Goal: Contribute content: Contribute content

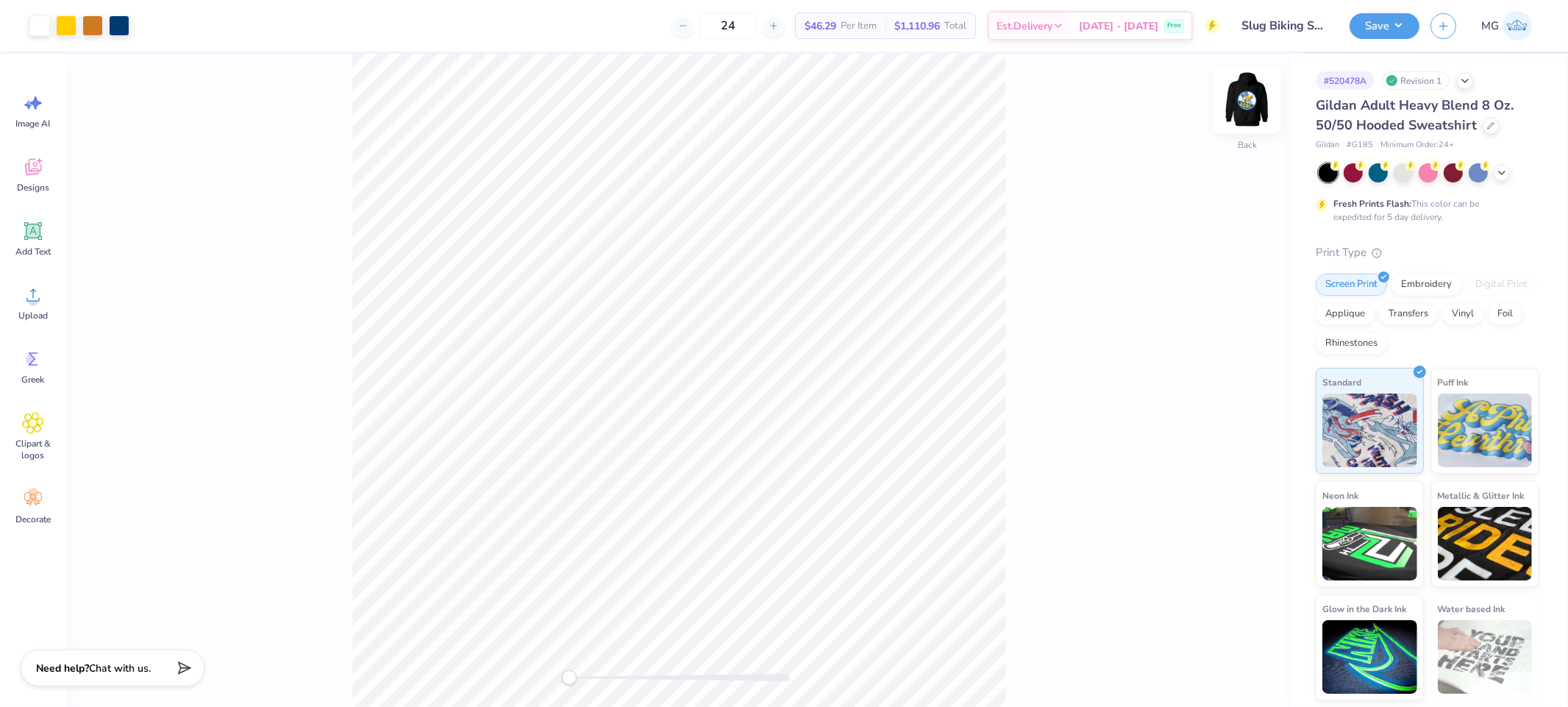
click at [1243, 105] on img at bounding box center [1247, 100] width 59 height 59
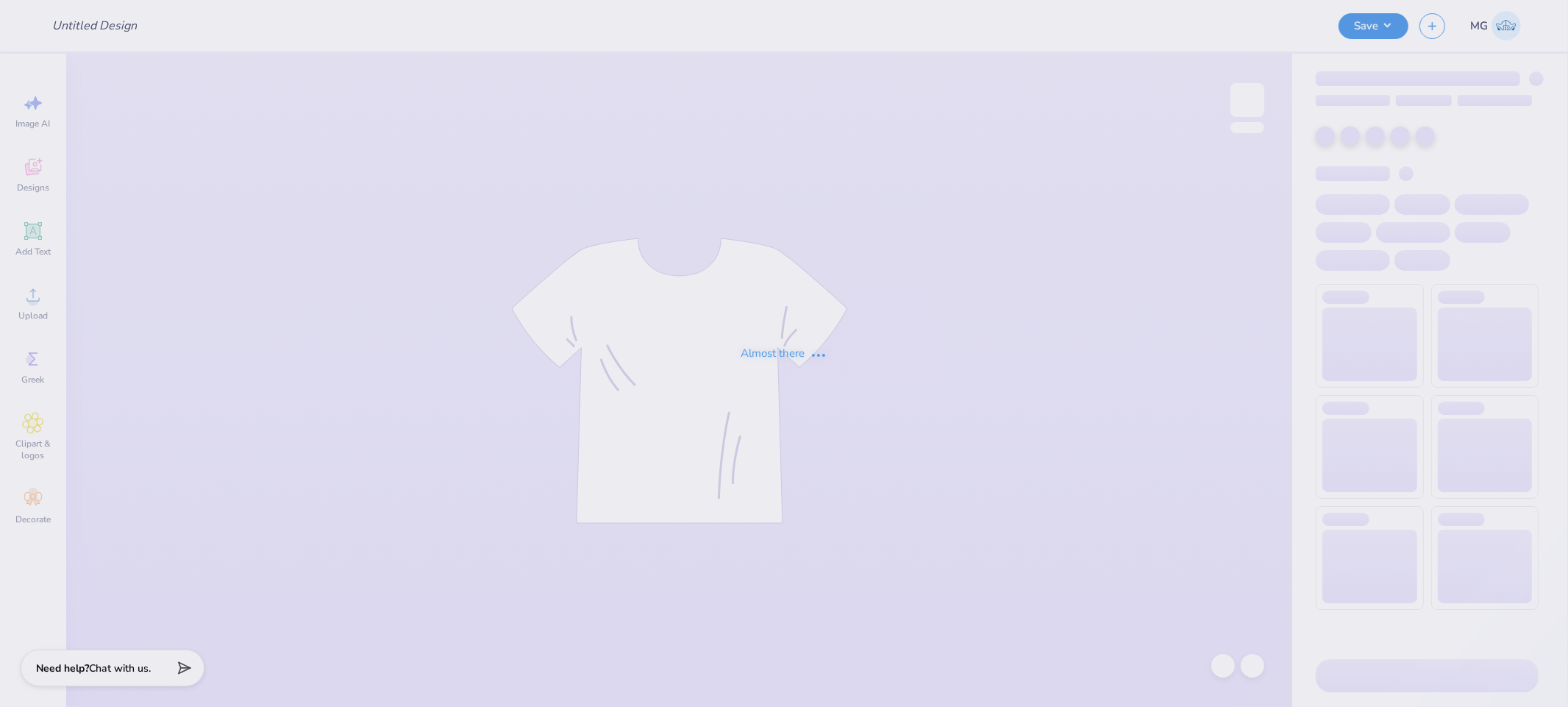
type input "Baking Club T-shirt Design"
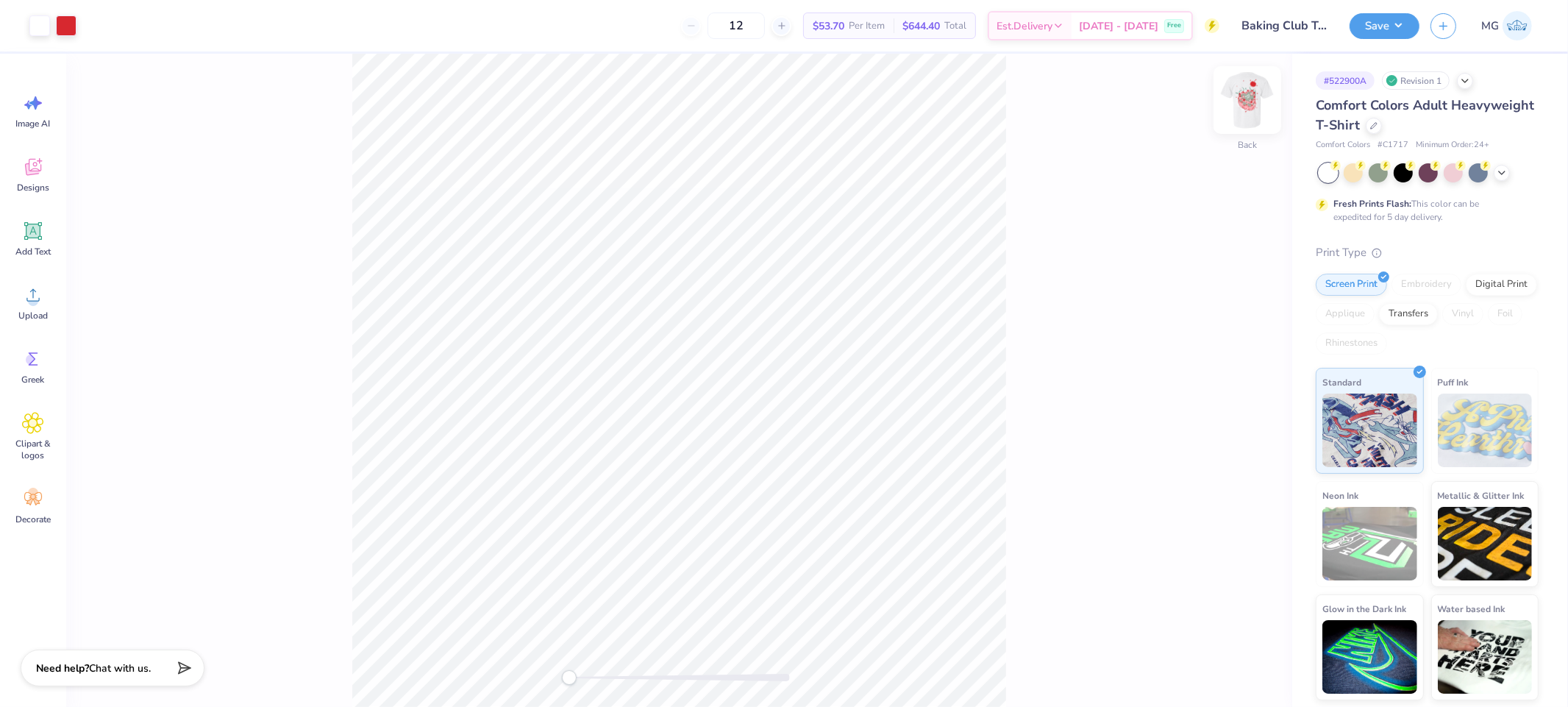
click at [1248, 104] on img at bounding box center [1247, 100] width 59 height 59
click at [1243, 103] on img at bounding box center [1247, 100] width 59 height 59
click at [1237, 89] on img at bounding box center [1247, 100] width 30 height 30
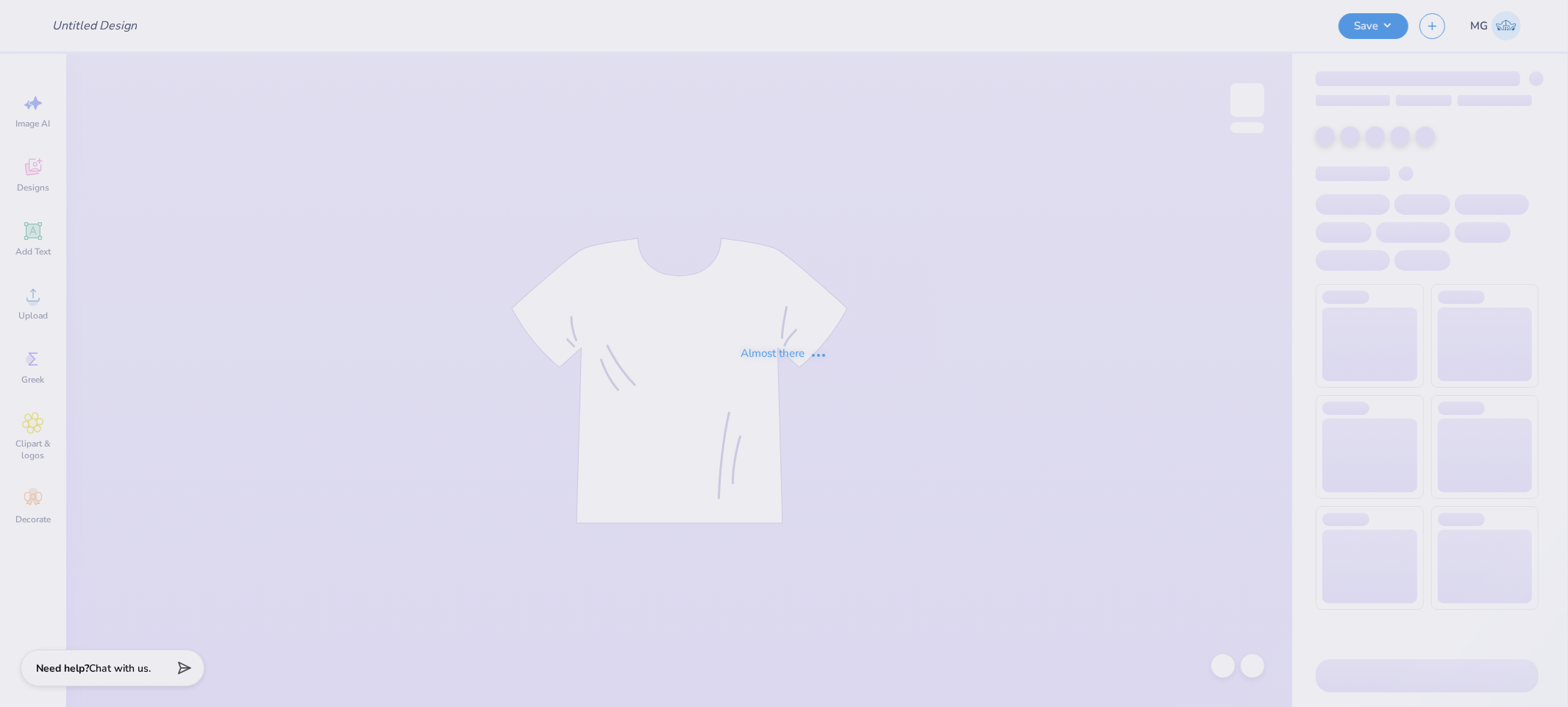
type input "white tank angel 2"
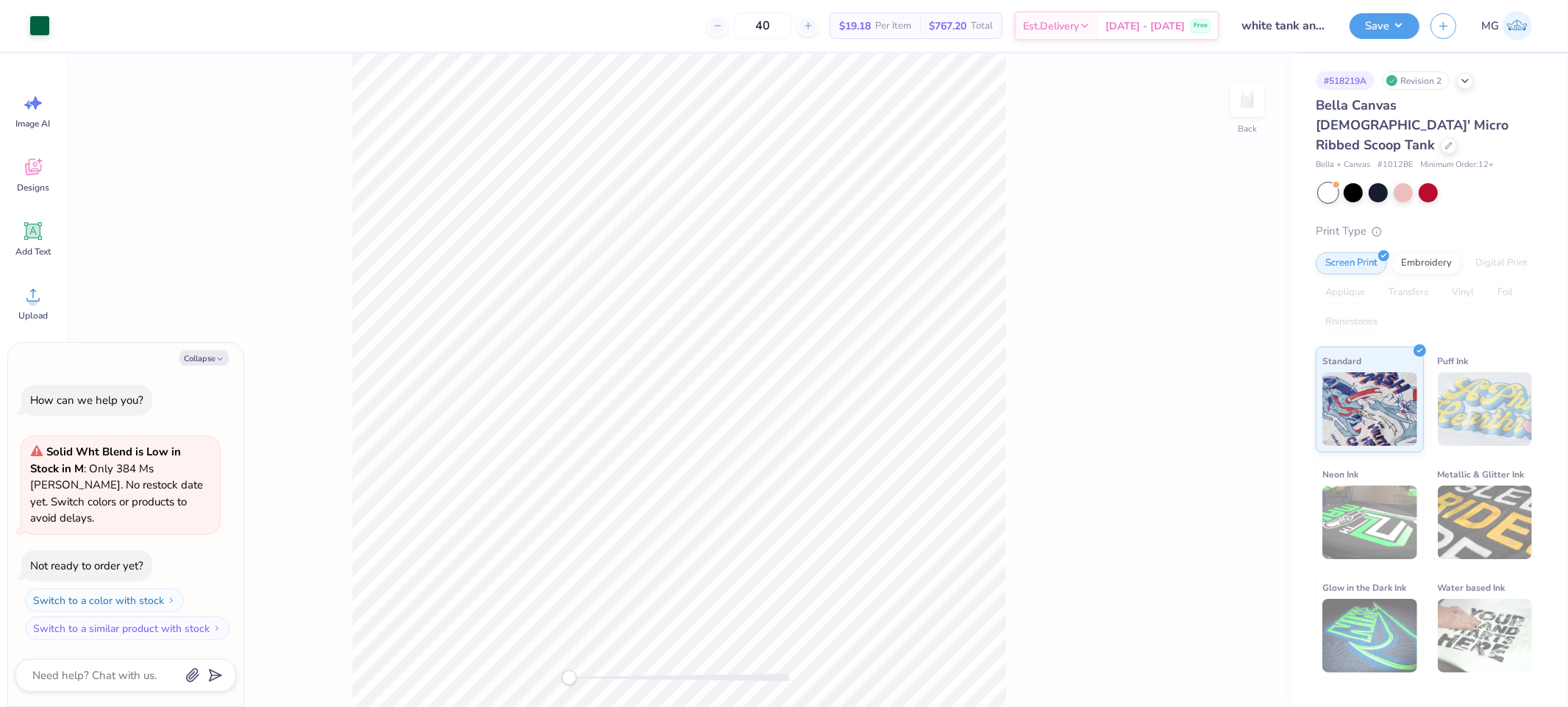
drag, startPoint x: 211, startPoint y: 371, endPoint x: 242, endPoint y: 369, distance: 31.1
click at [212, 366] on button "Collapse" at bounding box center [203, 358] width 49 height 15
type textarea "x"
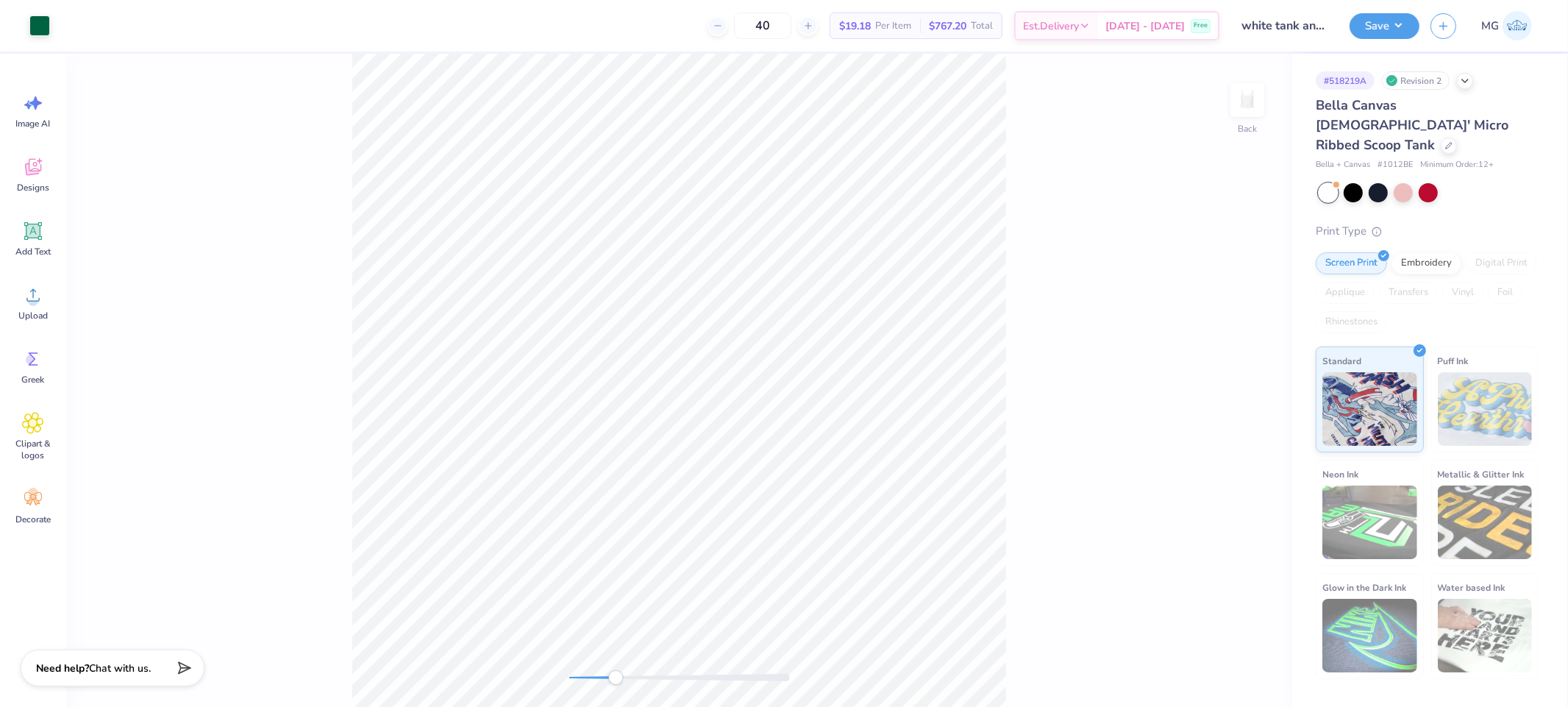
drag, startPoint x: 574, startPoint y: 676, endPoint x: 616, endPoint y: 672, distance: 42.2
click at [616, 672] on div "Accessibility label" at bounding box center [616, 677] width 14 height 14
